Goal: Transaction & Acquisition: Register for event/course

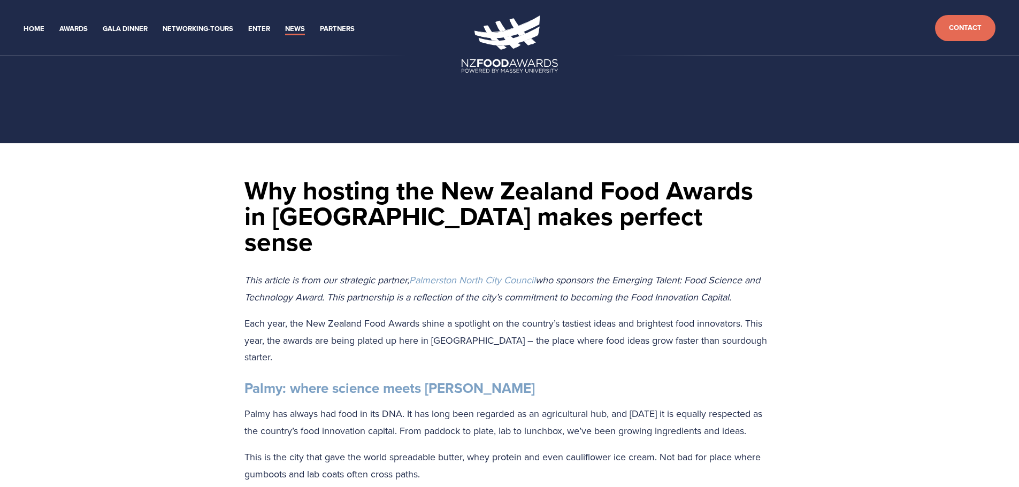
click at [305, 272] on p "This article is from our strategic partner, Palmerston North City Council who s…" at bounding box center [509, 289] width 531 height 34
click at [110, 32] on link "Gala Dinner" at bounding box center [125, 29] width 45 height 12
click at [117, 28] on link "Gala Dinner" at bounding box center [125, 29] width 45 height 12
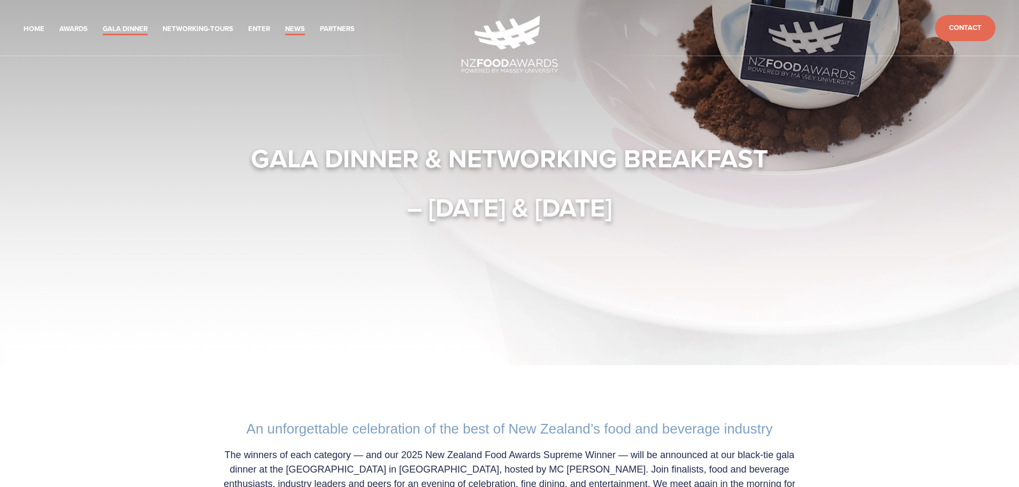
click at [302, 32] on link "News" at bounding box center [295, 29] width 20 height 12
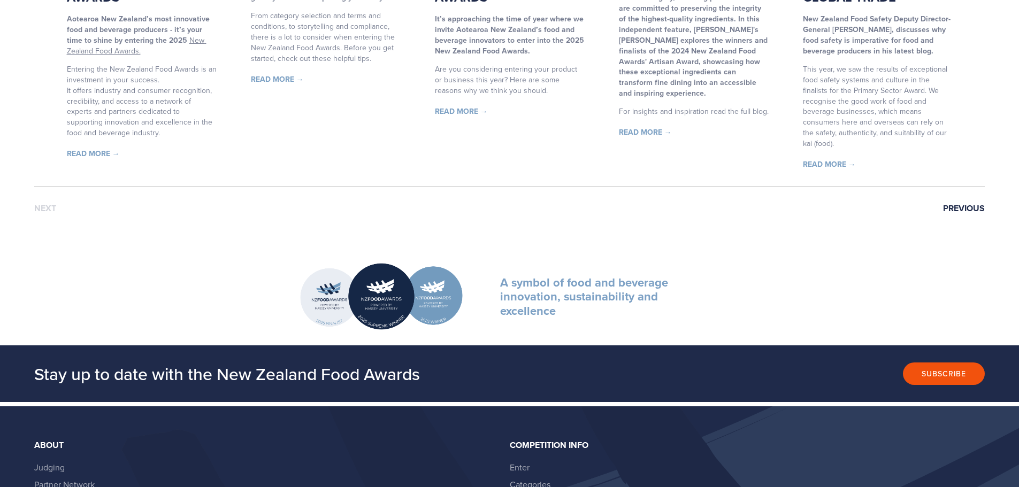
scroll to position [856, 0]
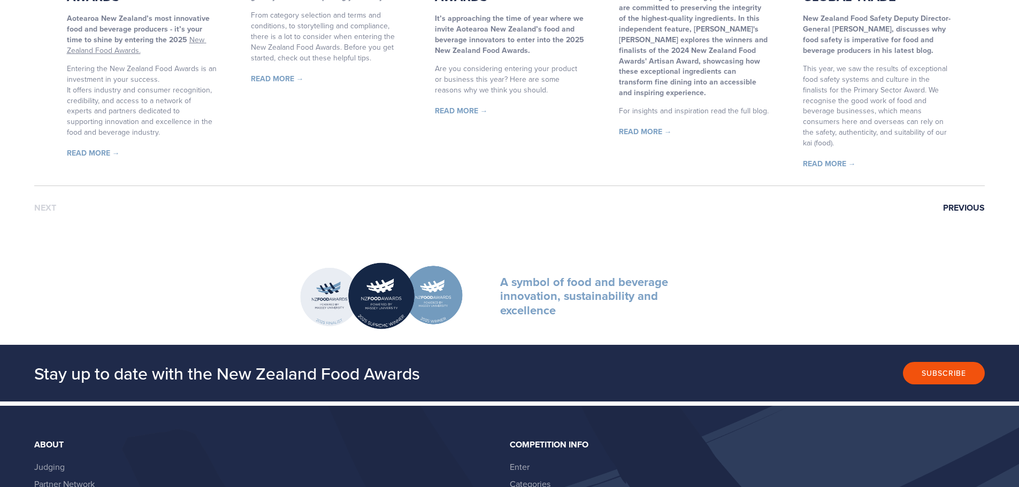
click at [954, 211] on link "Previous" at bounding box center [964, 208] width 42 height 10
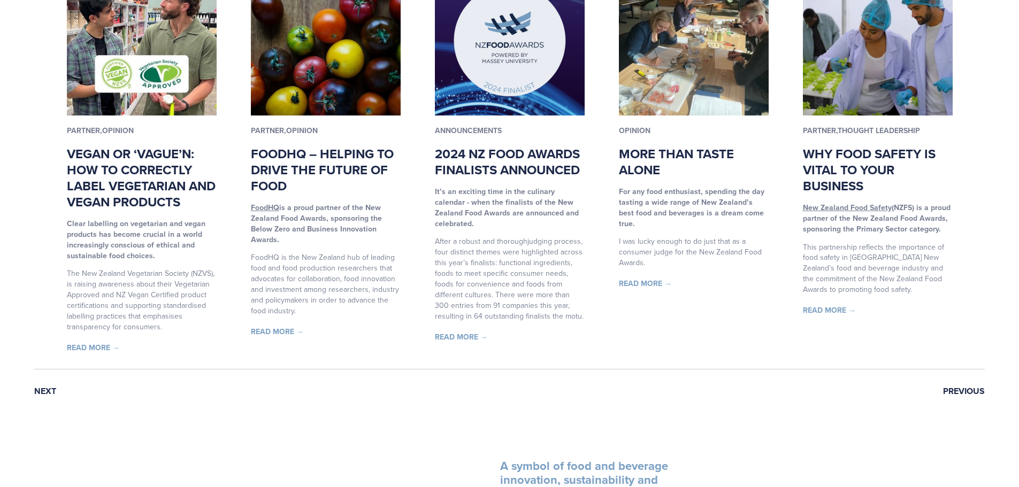
scroll to position [856, 0]
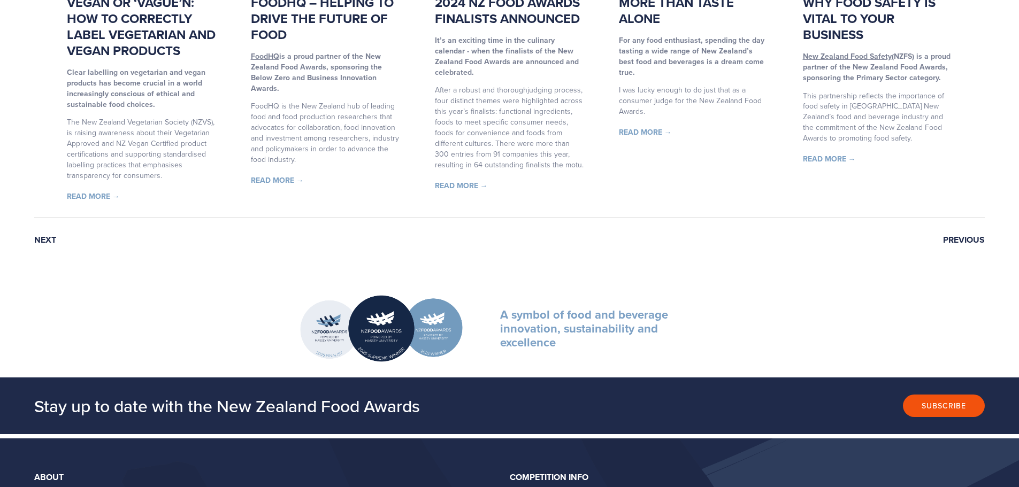
click at [961, 240] on link "Previous" at bounding box center [964, 240] width 42 height 10
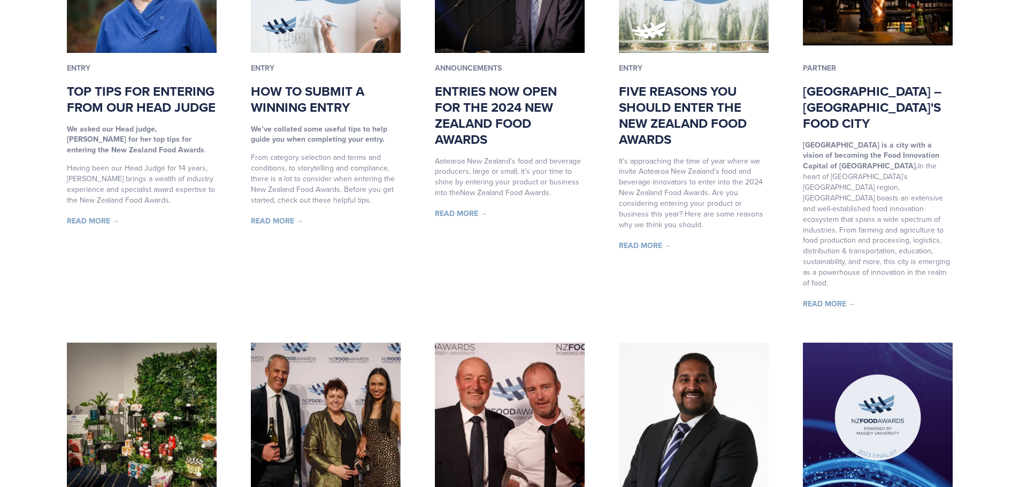
scroll to position [481, 0]
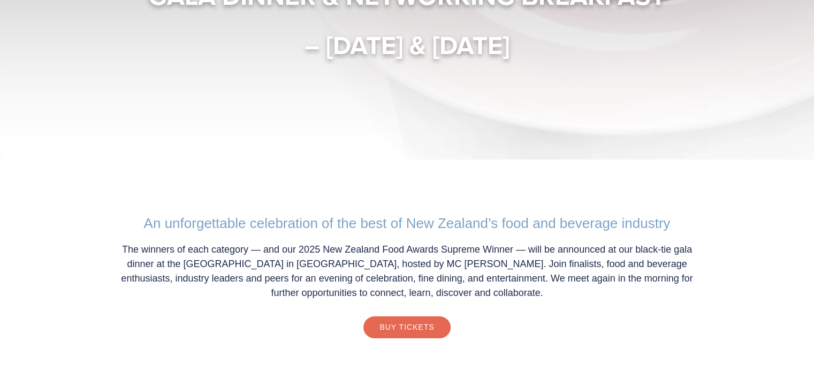
scroll to position [214, 0]
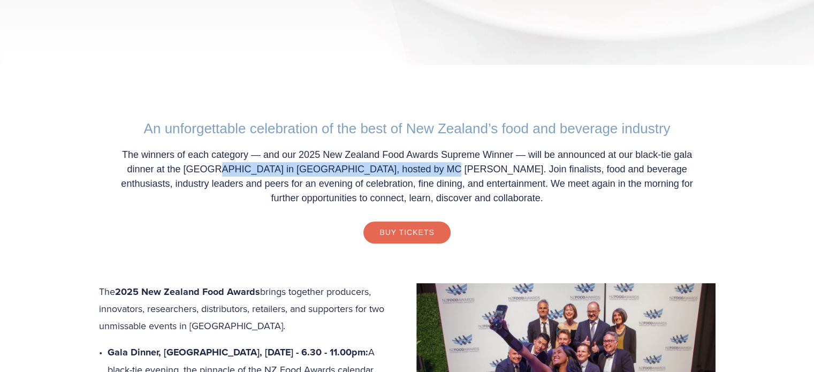
drag, startPoint x: 172, startPoint y: 170, endPoint x: 375, endPoint y: 171, distance: 203.3
click at [375, 171] on p "The winners of each category — and our 2025 New Zealand Food Awards Supreme Win…" at bounding box center [407, 177] width 595 height 58
copy p "entral Energy Trust Arena in [GEOGRAPHIC_DATA],"
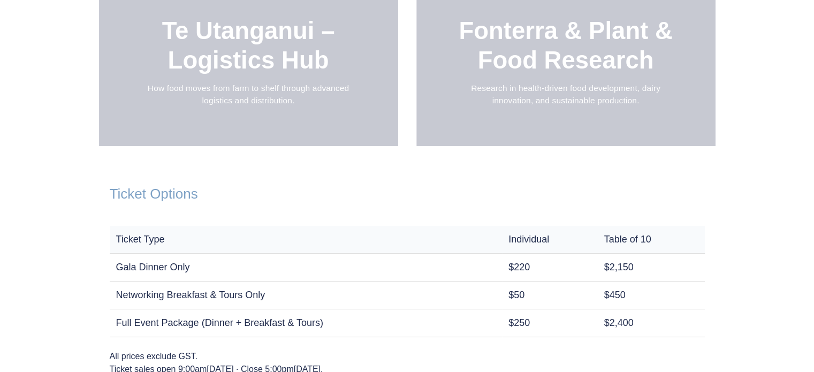
scroll to position [1444, 0]
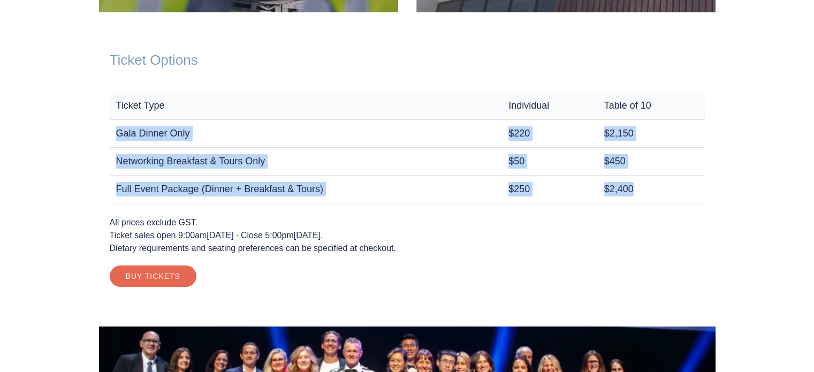
drag, startPoint x: 116, startPoint y: 133, endPoint x: 697, endPoint y: 181, distance: 583.5
click at [697, 181] on tbody "Gala Dinner Only $220 $2,150 Networking Breakfast & Tours Only $50 $450 Full Ev…" at bounding box center [407, 161] width 595 height 83
drag, startPoint x: 116, startPoint y: 102, endPoint x: 682, endPoint y: 190, distance: 572.3
click at [682, 190] on table "Ticket Type Individual Table of 10 Gala Dinner Only $220 $2,150 Networking Brea…" at bounding box center [407, 147] width 595 height 111
copy table "Ticket Type Individual Table of 10 Gala Dinner Only $220 $2,150 Networking Brea…"
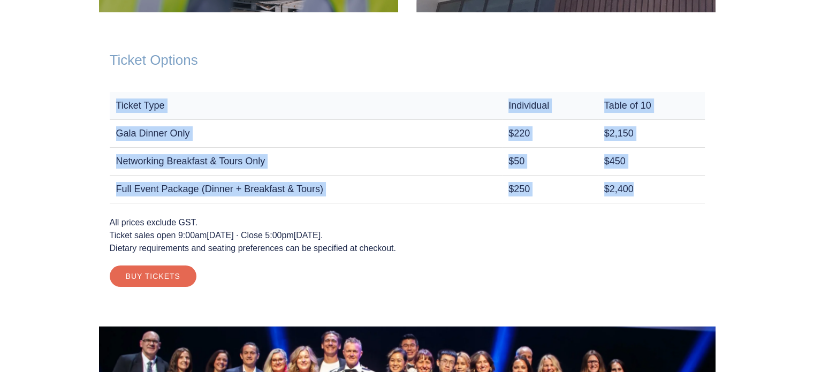
click at [155, 125] on td "Gala Dinner Only" at bounding box center [306, 134] width 393 height 28
drag, startPoint x: 117, startPoint y: 103, endPoint x: 653, endPoint y: 180, distance: 541.0
click at [653, 180] on table "Ticket Type Individual Table of 10 Gala Dinner Only $220 $2,150 Networking Brea…" at bounding box center [407, 147] width 595 height 111
copy table "Ticket Type Individual Table of 10 Gala Dinner Only $220 $2,150 Networking Brea…"
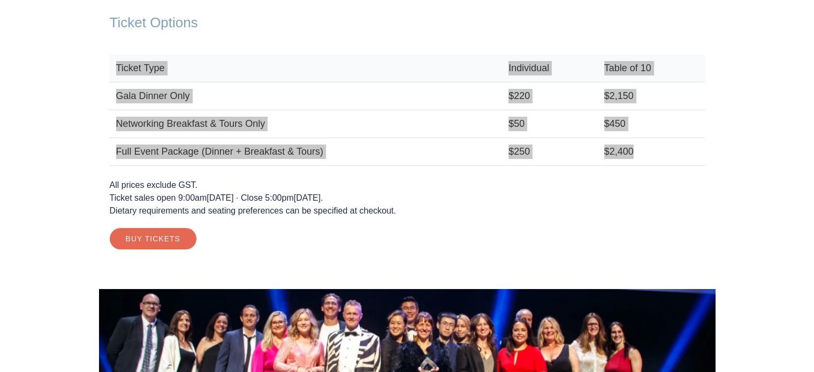
scroll to position [1498, 0]
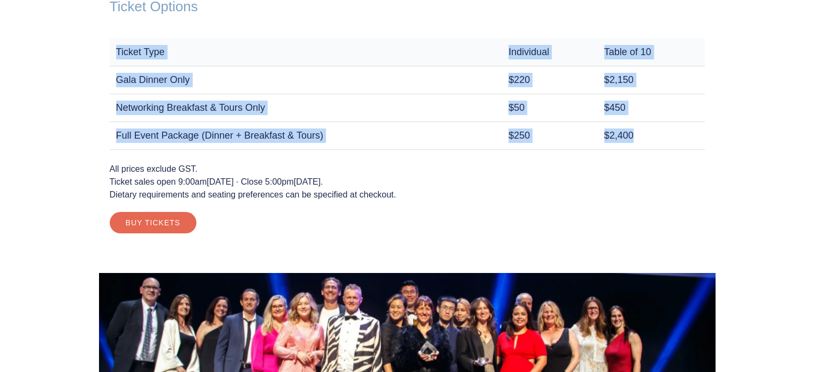
drag, startPoint x: 195, startPoint y: 168, endPoint x: 104, endPoint y: 169, distance: 91.0
click at [104, 169] on div "Ticket Options Ticket Type Individual Table of 10 Gala Dinner Only $220 $2,150 …" at bounding box center [407, 116] width 616 height 278
copy p "All prices exclude GST"
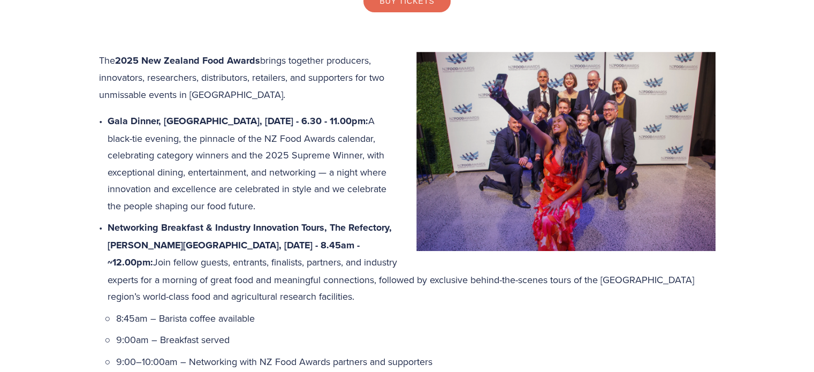
scroll to position [428, 0]
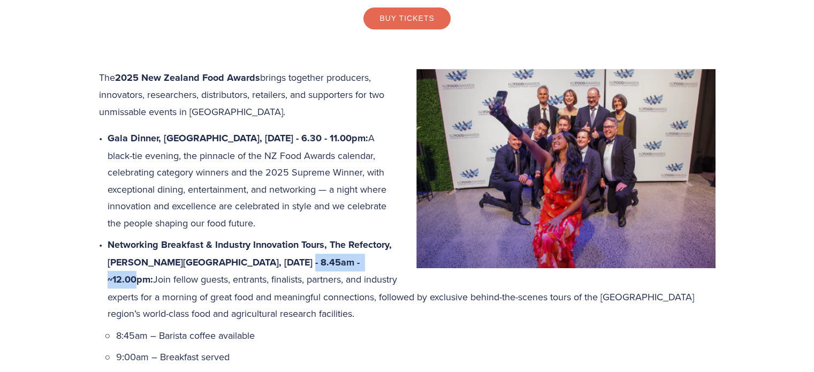
drag, startPoint x: 359, startPoint y: 281, endPoint x: 276, endPoint y: 280, distance: 83.5
click at [276, 280] on strong "Networking Breakfast & Industry Innovation Tours, The Refectory, [PERSON_NAME][…" at bounding box center [251, 262] width 287 height 49
copy strong "8.45am - ~12.00pm"
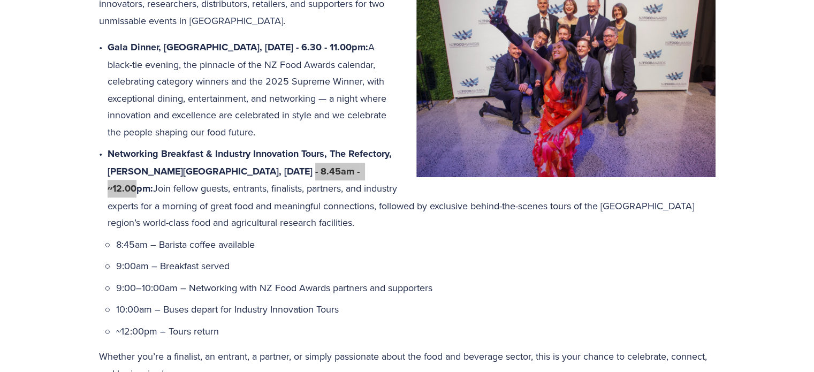
scroll to position [535, 0]
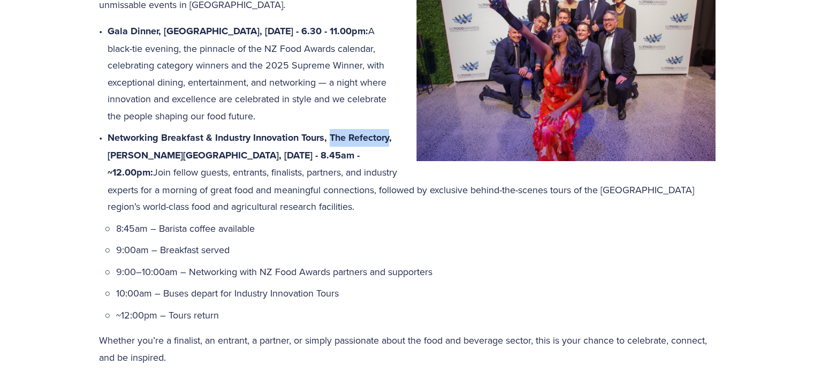
drag, startPoint x: 389, startPoint y: 158, endPoint x: 328, endPoint y: 154, distance: 60.6
click at [328, 154] on strong "Networking Breakfast & Industry Innovation Tours, The Refectory, [PERSON_NAME][…" at bounding box center [251, 155] width 287 height 49
copy strong "The Refectory"
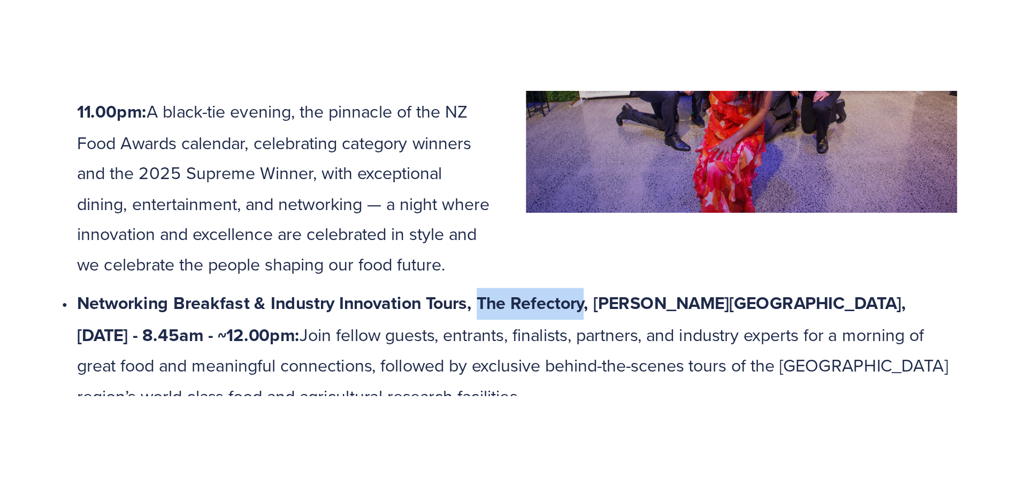
scroll to position [675, 0]
